Goal: Information Seeking & Learning: Learn about a topic

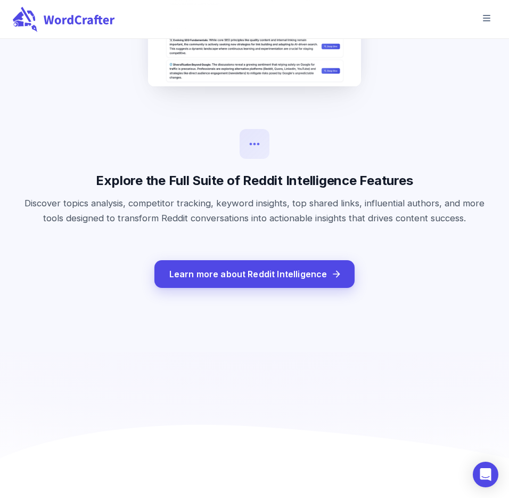
scroll to position [3160, 0]
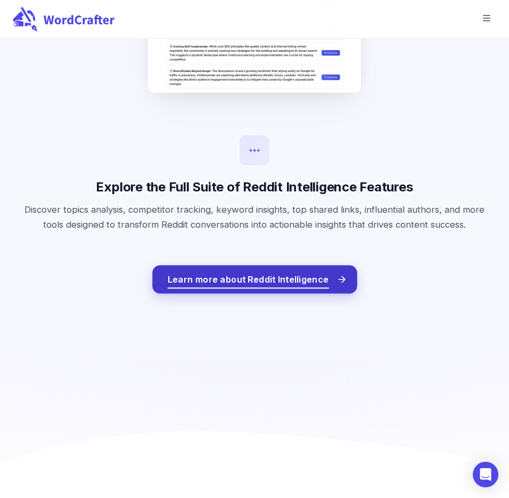
click at [278, 282] on span "Learn more about Reddit Intelligence" at bounding box center [247, 278] width 161 height 15
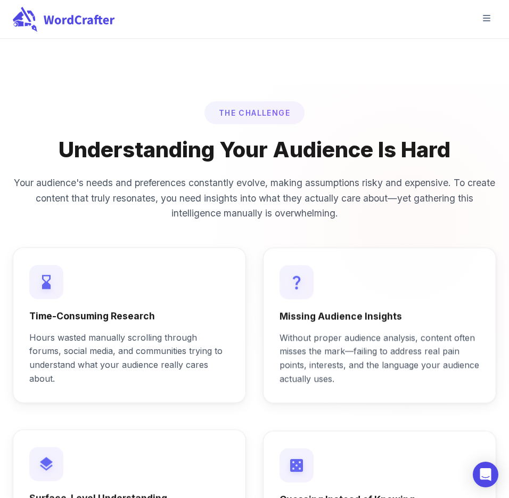
scroll to position [853, 0]
